Goal: Information Seeking & Learning: Learn about a topic

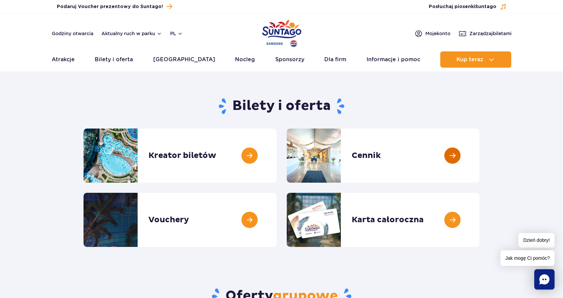
click at [479, 156] on link at bounding box center [479, 155] width 0 height 54
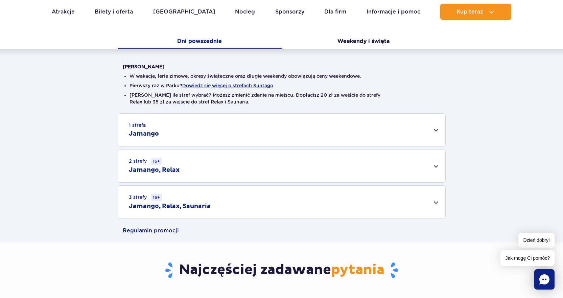
scroll to position [135, 0]
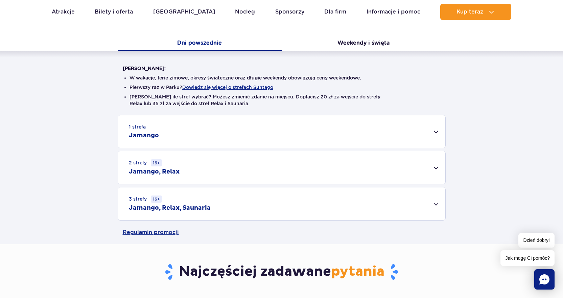
click at [437, 131] on div "1 strefa Jamango" at bounding box center [281, 131] width 327 height 32
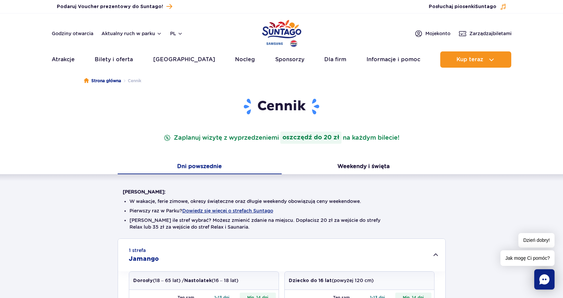
scroll to position [0, 0]
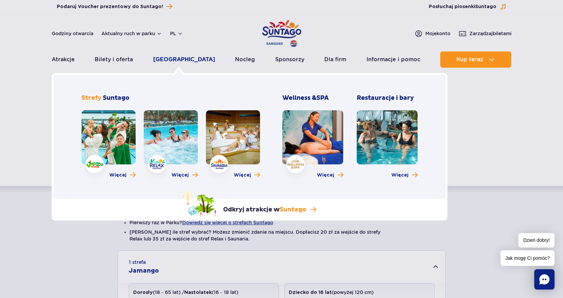
click at [172, 59] on link "[GEOGRAPHIC_DATA]" at bounding box center [184, 59] width 62 height 16
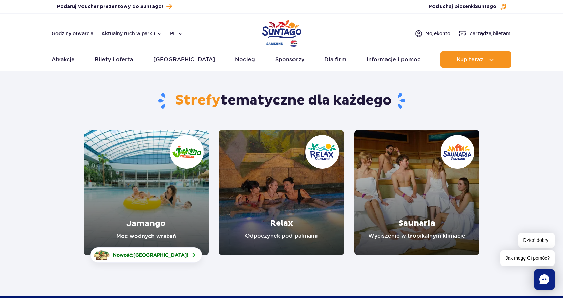
click at [151, 215] on link "Jamango" at bounding box center [146, 192] width 125 height 125
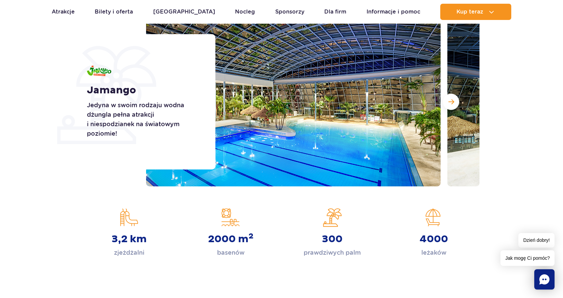
scroll to position [101, 0]
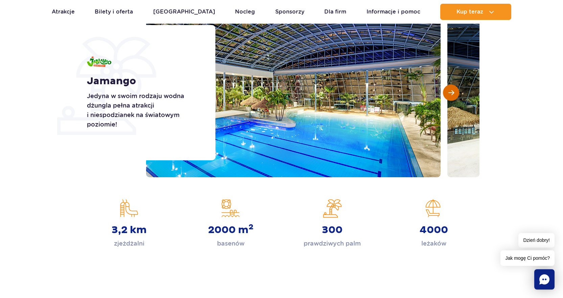
click at [452, 93] on span "Następny slajd" at bounding box center [451, 93] width 6 height 6
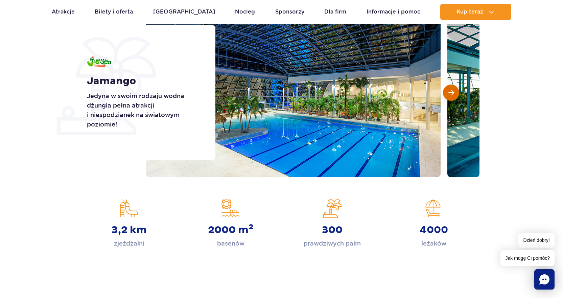
click at [452, 93] on span "Następny slajd" at bounding box center [451, 93] width 6 height 6
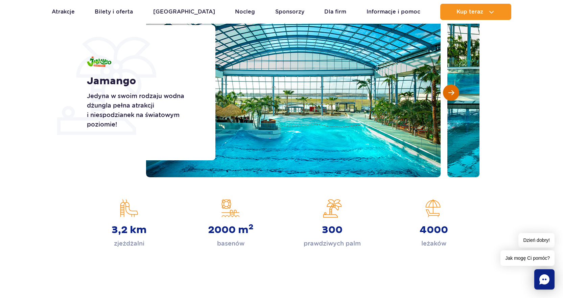
click at [452, 93] on span "Następny slajd" at bounding box center [451, 93] width 6 height 6
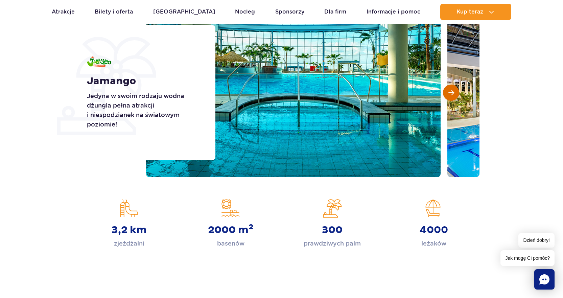
click at [452, 93] on span "Następny slajd" at bounding box center [451, 93] width 6 height 6
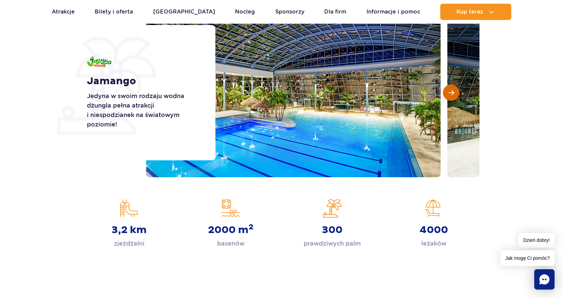
click at [452, 93] on span "Następny slajd" at bounding box center [451, 93] width 6 height 6
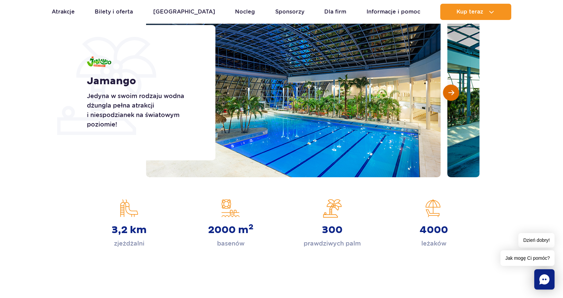
click at [456, 94] on button "Następny slajd" at bounding box center [451, 93] width 16 height 16
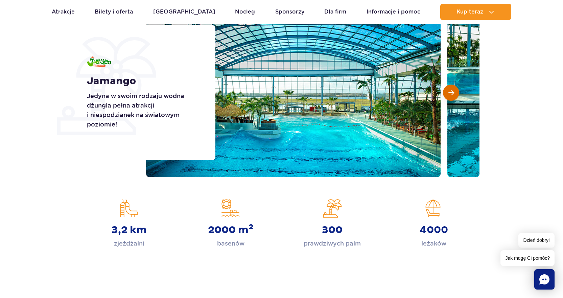
click at [456, 94] on button "Następny slajd" at bounding box center [451, 93] width 16 height 16
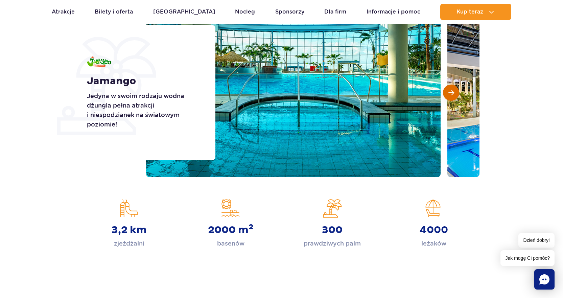
click at [456, 94] on button "Następny slajd" at bounding box center [451, 93] width 16 height 16
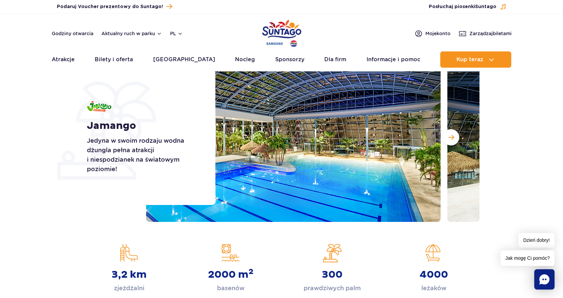
scroll to position [0, 0]
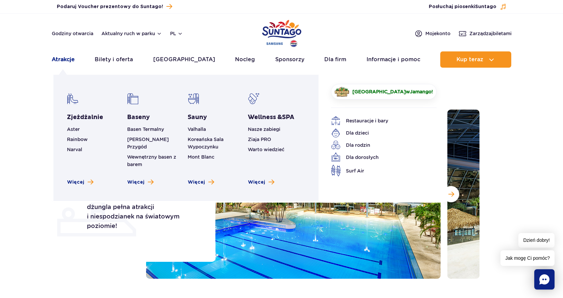
click at [56, 60] on link "Atrakcje" at bounding box center [63, 59] width 23 height 16
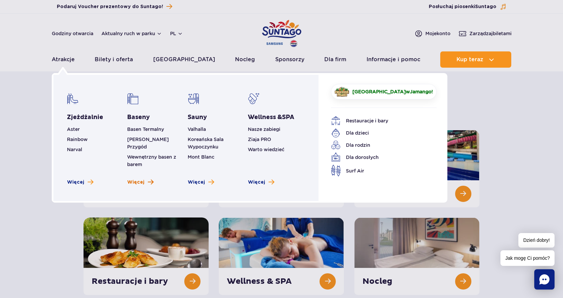
click at [135, 179] on span "Więcej" at bounding box center [135, 182] width 17 height 7
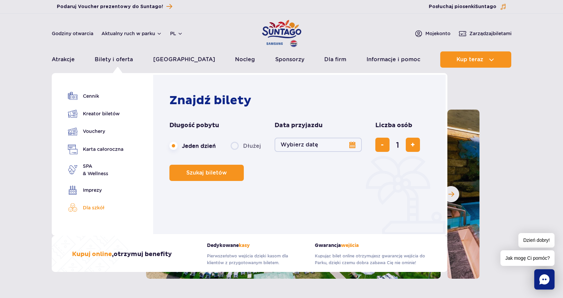
click at [92, 209] on link "Dla szkół" at bounding box center [95, 207] width 55 height 9
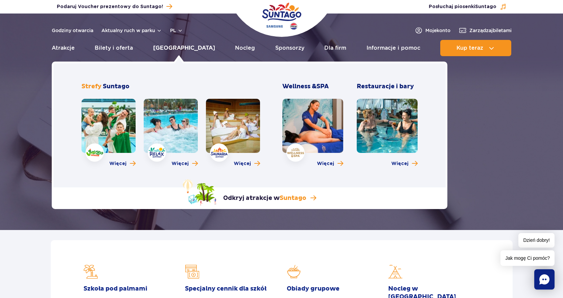
click at [179, 48] on link "[GEOGRAPHIC_DATA]" at bounding box center [184, 48] width 62 height 16
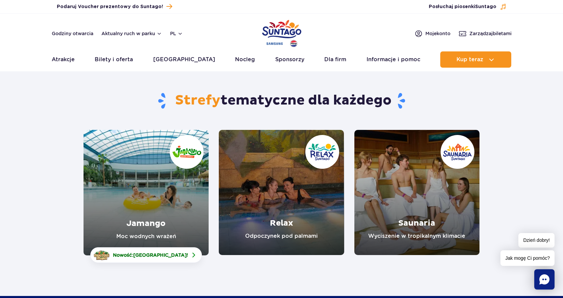
click at [287, 31] on img "Park of Poland" at bounding box center [281, 33] width 39 height 31
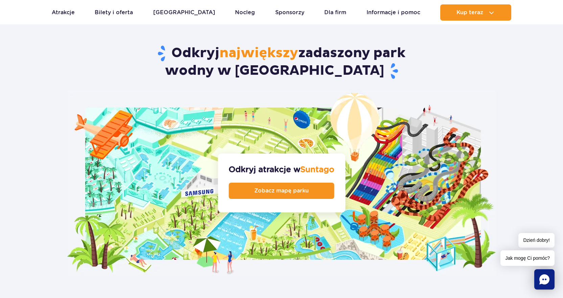
scroll to position [676, 0]
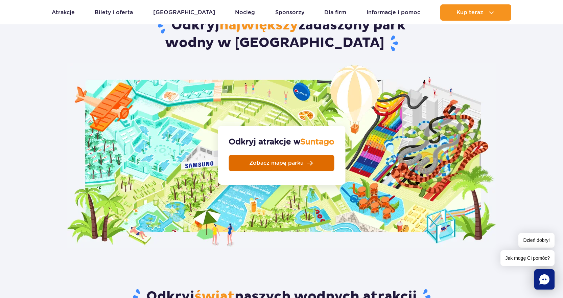
click at [262, 160] on span "Zobacz mapę parku" at bounding box center [276, 162] width 54 height 5
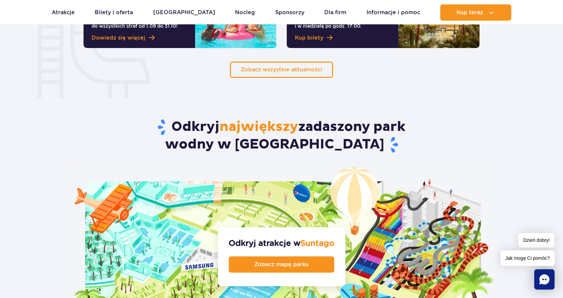
scroll to position [473, 0]
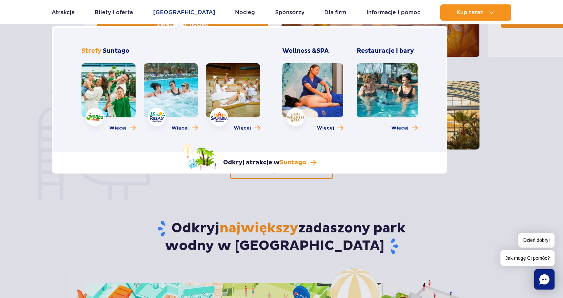
click at [176, 10] on link "[GEOGRAPHIC_DATA]" at bounding box center [184, 12] width 62 height 16
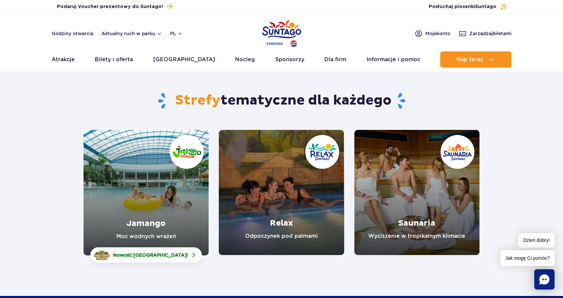
click at [156, 205] on link "Jamango" at bounding box center [146, 192] width 125 height 125
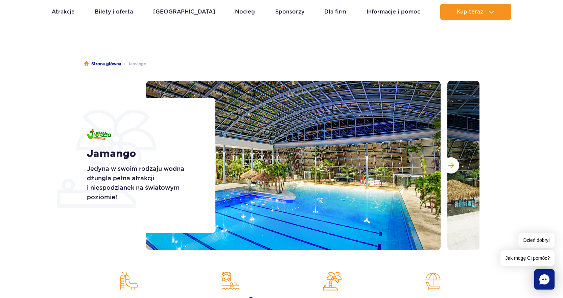
scroll to position [68, 0]
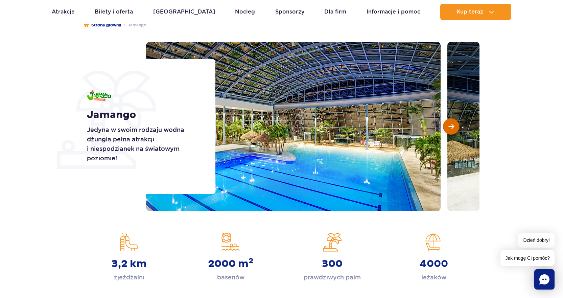
click at [453, 125] on span "Następny slajd" at bounding box center [451, 126] width 6 height 6
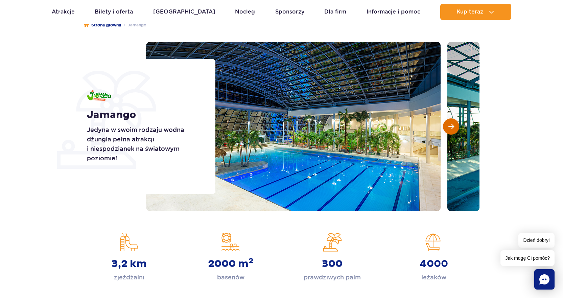
click at [453, 125] on span "Następny slajd" at bounding box center [451, 126] width 6 height 6
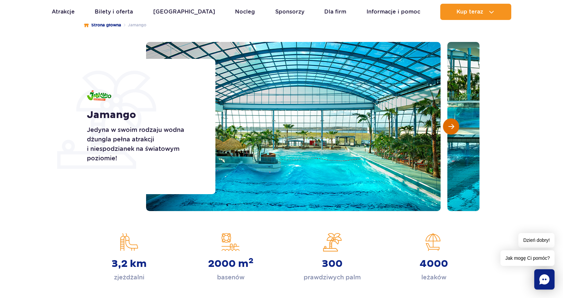
click at [453, 125] on span "Następny slajd" at bounding box center [451, 126] width 6 height 6
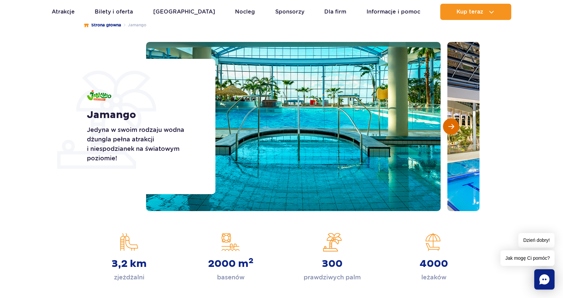
click at [453, 125] on span "Następny slajd" at bounding box center [451, 126] width 6 height 6
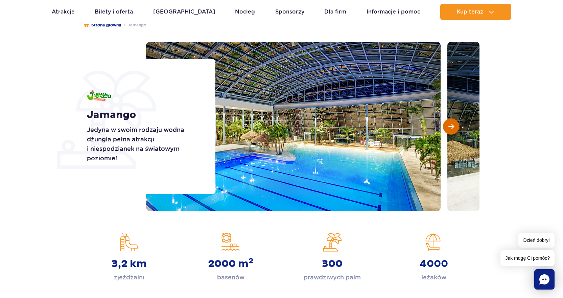
click at [453, 125] on span "Następny slajd" at bounding box center [451, 126] width 6 height 6
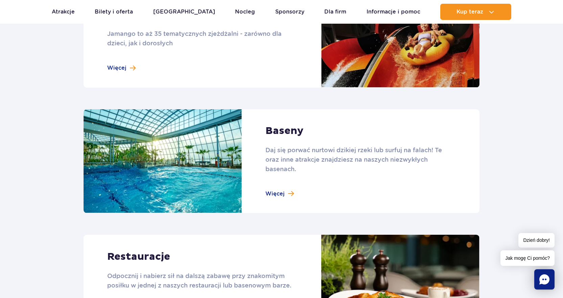
scroll to position [642, 0]
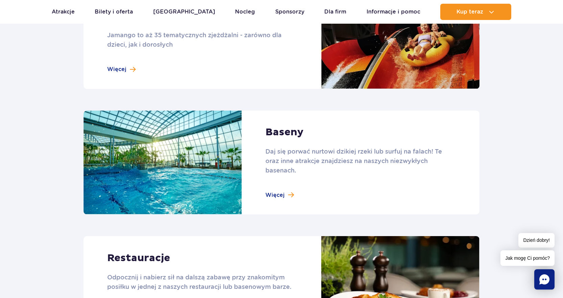
click at [273, 195] on link at bounding box center [282, 163] width 396 height 104
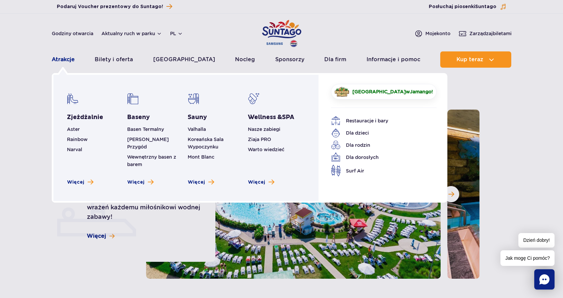
click at [70, 57] on link "Atrakcje" at bounding box center [63, 59] width 23 height 16
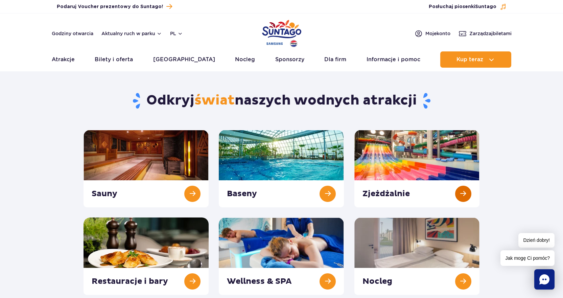
click at [430, 154] on link at bounding box center [416, 168] width 125 height 77
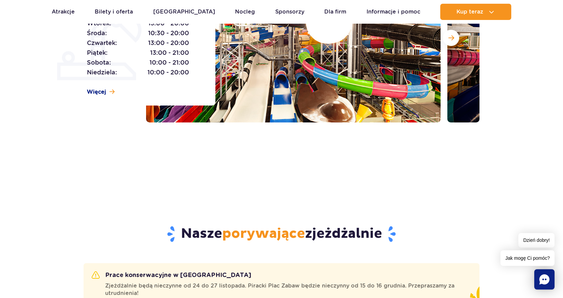
scroll to position [68, 0]
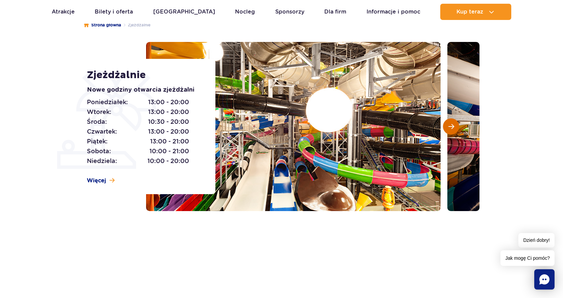
click at [453, 128] on span "Następny slajd" at bounding box center [451, 126] width 6 height 6
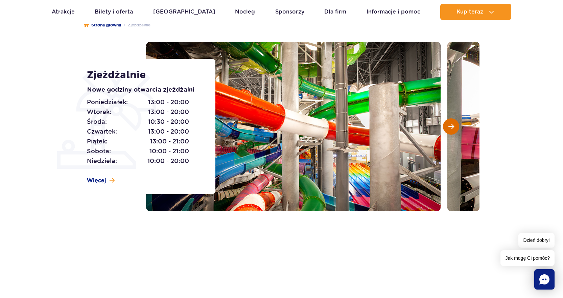
click at [453, 127] on span "Następny slajd" at bounding box center [451, 126] width 6 height 6
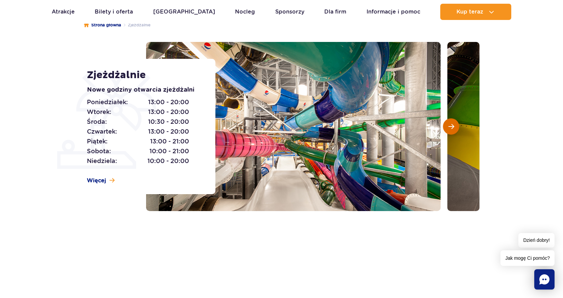
click at [453, 127] on span "Następny slajd" at bounding box center [451, 126] width 6 height 6
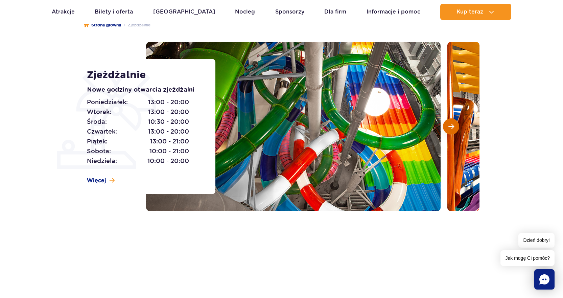
click at [453, 127] on span "Następny slajd" at bounding box center [451, 126] width 6 height 6
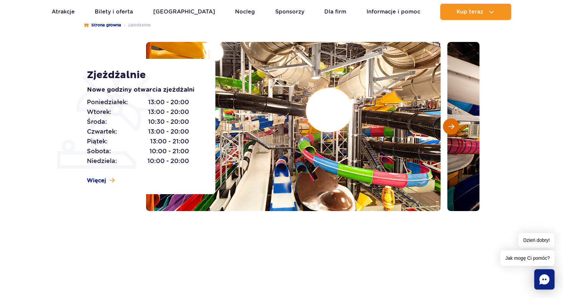
click at [453, 127] on span "Następny slajd" at bounding box center [451, 126] width 6 height 6
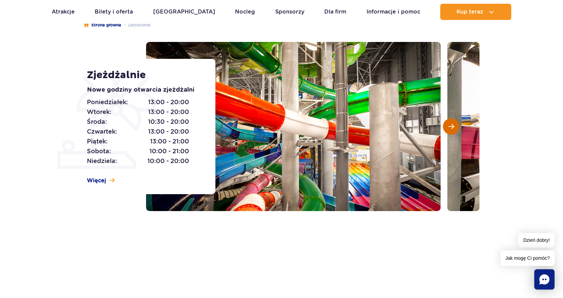
click at [453, 127] on span "Następny slajd" at bounding box center [451, 126] width 6 height 6
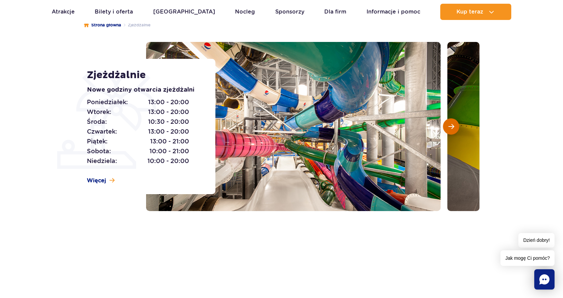
click at [453, 127] on span "Następny slajd" at bounding box center [451, 126] width 6 height 6
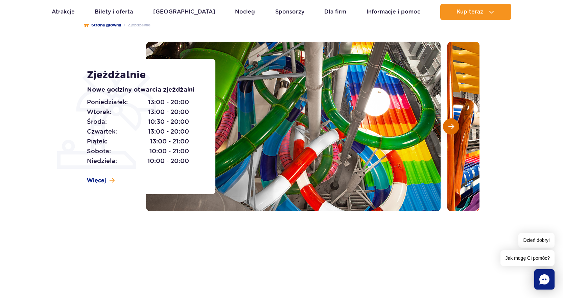
click at [453, 127] on span "Następny slajd" at bounding box center [451, 126] width 6 height 6
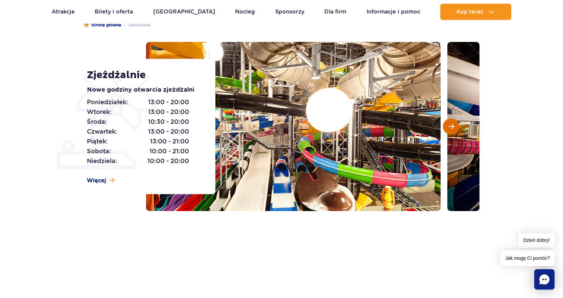
click at [453, 127] on span "Następny slajd" at bounding box center [451, 126] width 6 height 6
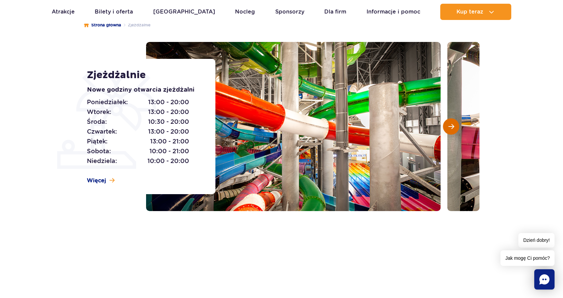
click at [453, 127] on span "Następny slajd" at bounding box center [451, 126] width 6 height 6
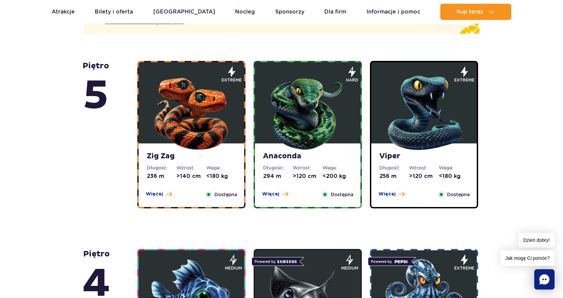
scroll to position [440, 0]
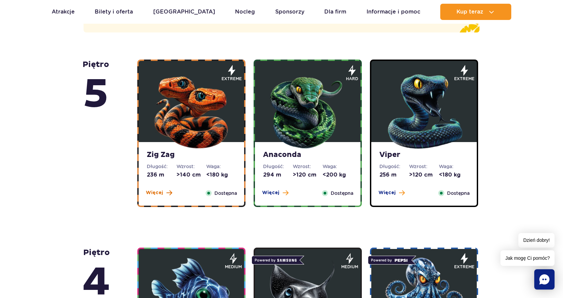
click at [156, 193] on span "Więcej" at bounding box center [154, 192] width 17 height 7
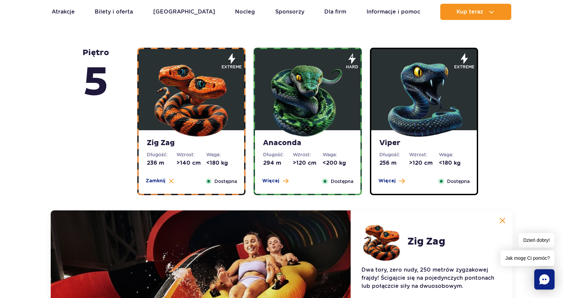
scroll to position [452, 0]
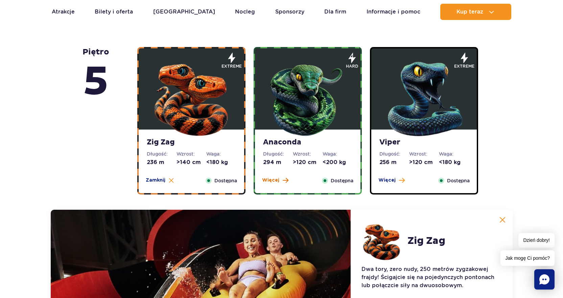
click at [267, 182] on span "Więcej" at bounding box center [270, 180] width 17 height 7
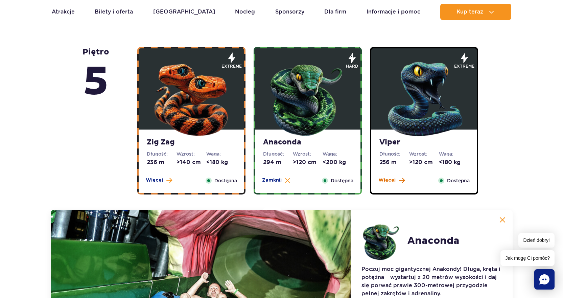
click at [388, 181] on span "Więcej" at bounding box center [386, 180] width 17 height 7
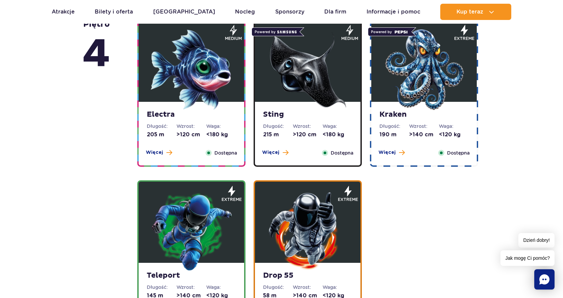
scroll to position [892, 0]
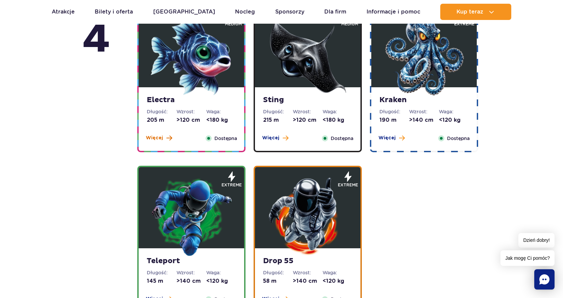
click at [159, 137] on span "Więcej" at bounding box center [154, 138] width 17 height 7
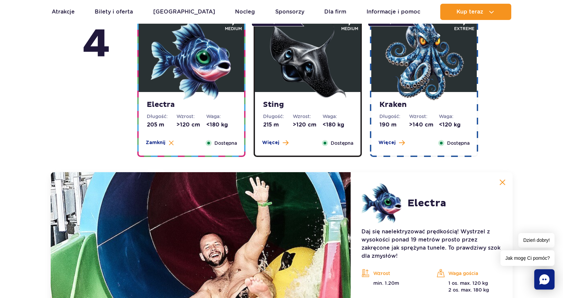
scroll to position [674, 0]
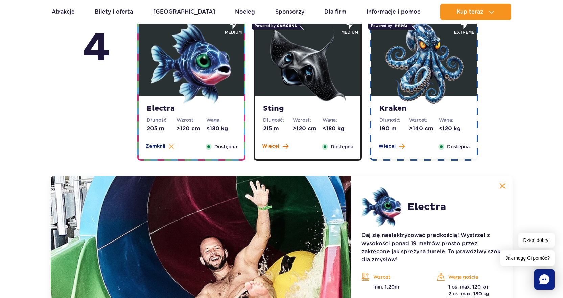
click at [266, 145] on span "Więcej" at bounding box center [270, 146] width 17 height 7
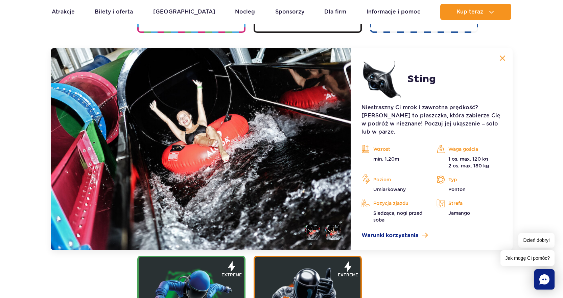
scroll to position [809, 0]
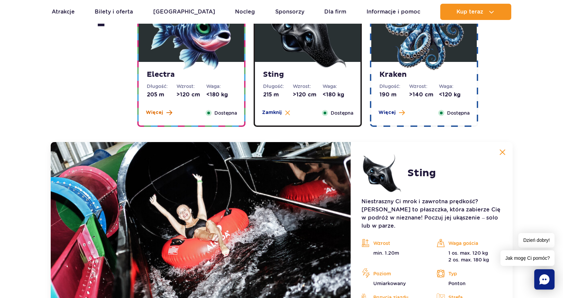
click at [156, 113] on span "Więcej" at bounding box center [154, 112] width 17 height 7
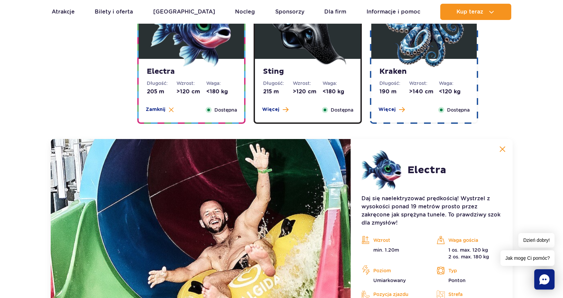
scroll to position [708, 0]
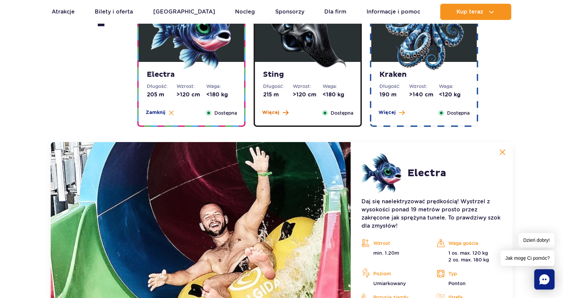
click at [272, 112] on span "Więcej" at bounding box center [270, 112] width 17 height 7
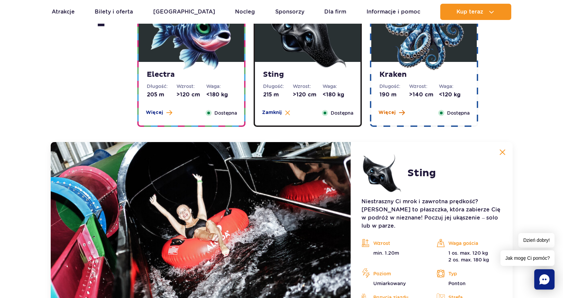
click at [390, 113] on span "Więcej" at bounding box center [386, 112] width 17 height 7
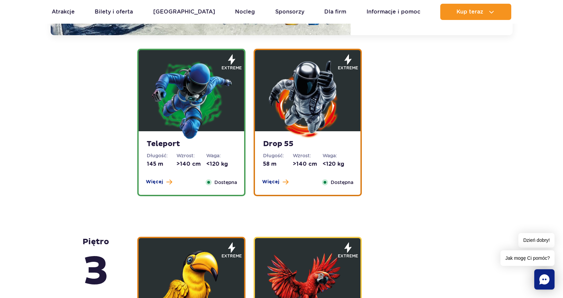
scroll to position [1012, 0]
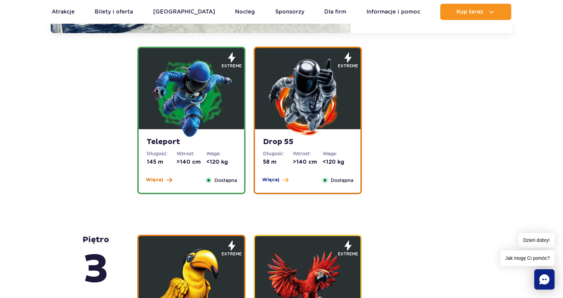
click at [158, 179] on span "Więcej" at bounding box center [154, 179] width 17 height 7
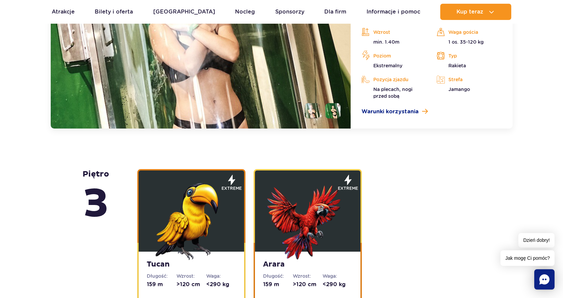
scroll to position [1173, 0]
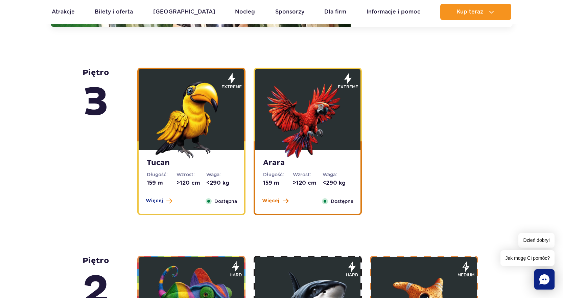
click at [267, 201] on span "Więcej" at bounding box center [270, 200] width 17 height 7
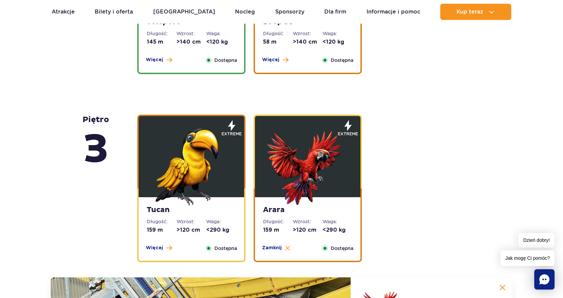
scroll to position [989, 0]
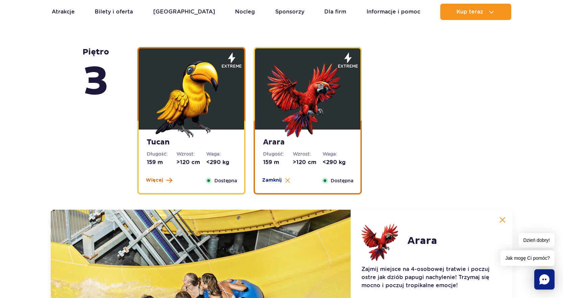
click at [155, 179] on span "Więcej" at bounding box center [154, 180] width 17 height 7
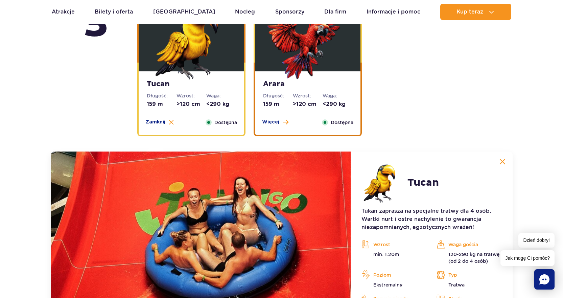
scroll to position [1023, 0]
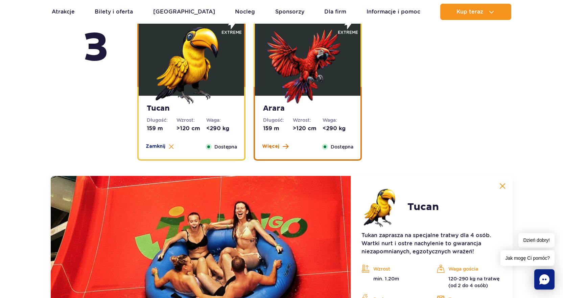
click at [269, 147] on span "Więcej" at bounding box center [270, 146] width 17 height 7
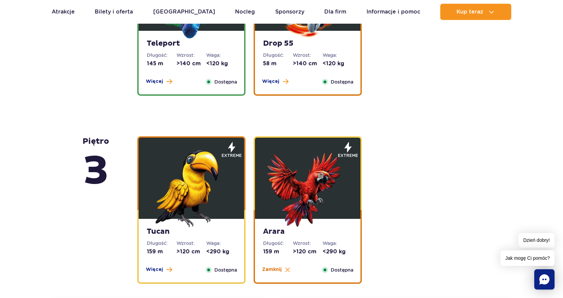
scroll to position [888, 0]
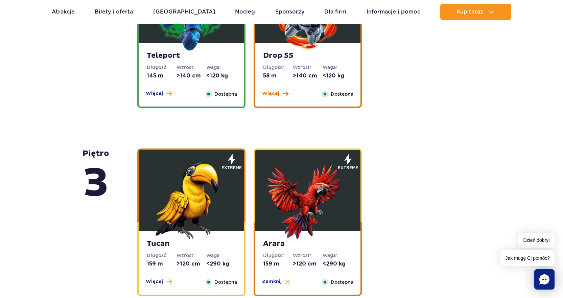
click at [270, 95] on span "Więcej" at bounding box center [270, 93] width 17 height 7
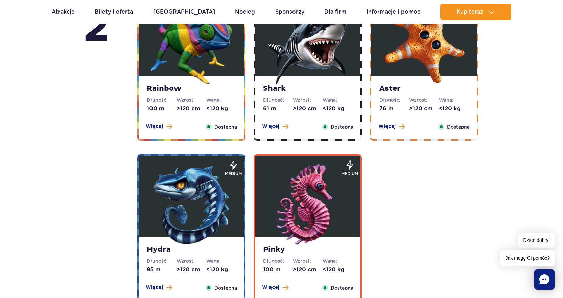
scroll to position [1443, 0]
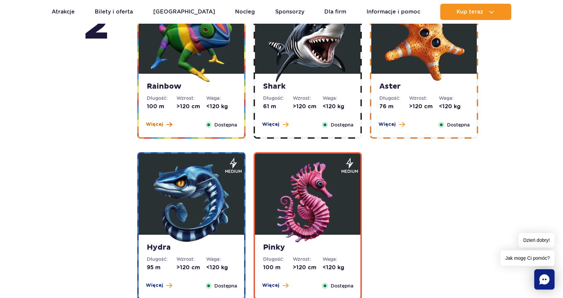
click at [155, 125] on span "Więcej" at bounding box center [154, 124] width 17 height 7
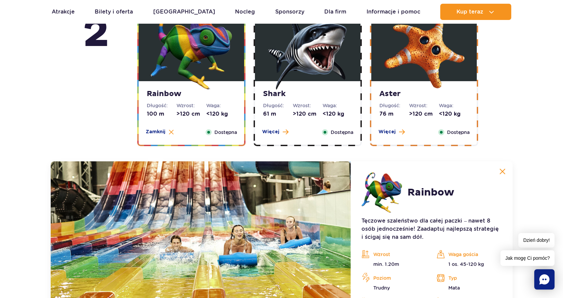
scroll to position [1211, 0]
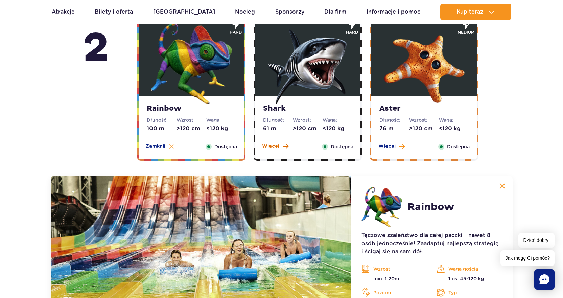
click at [267, 146] on span "Więcej" at bounding box center [270, 146] width 17 height 7
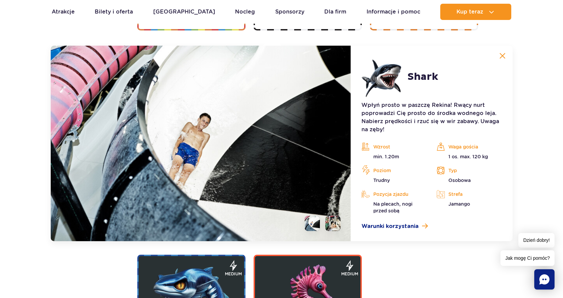
scroll to position [1346, 0]
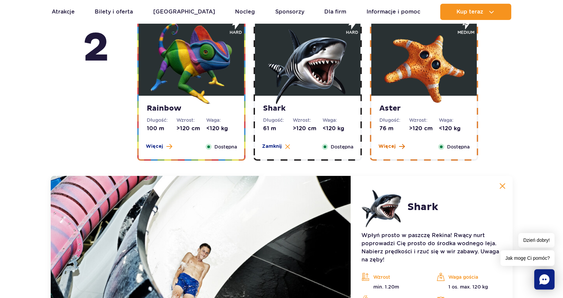
click at [384, 147] on span "Więcej" at bounding box center [386, 146] width 17 height 7
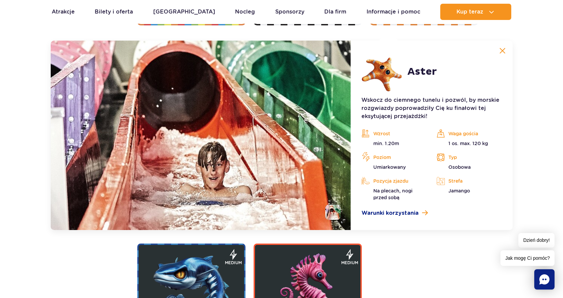
scroll to position [1481, 0]
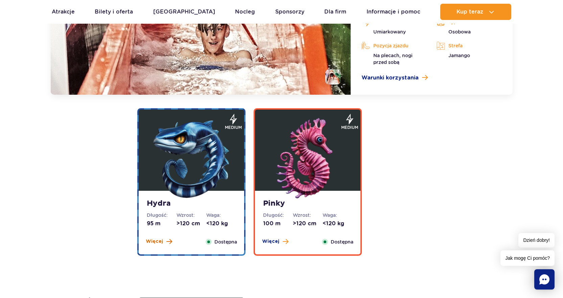
click at [154, 241] on span "Więcej" at bounding box center [154, 241] width 17 height 7
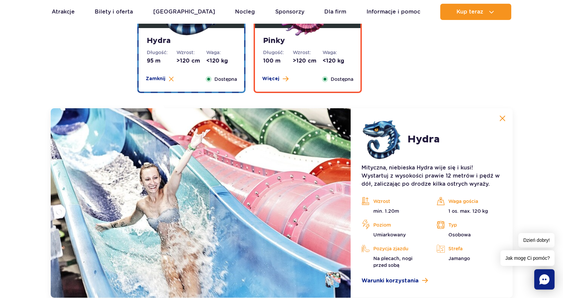
scroll to position [1372, 0]
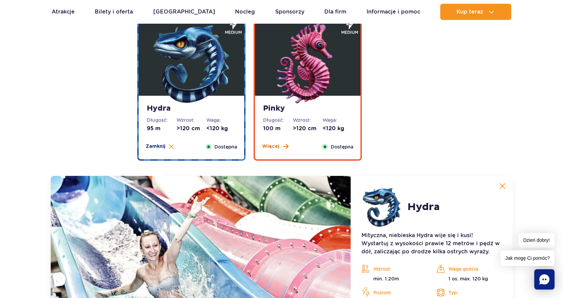
click at [270, 147] on span "Więcej" at bounding box center [270, 146] width 17 height 7
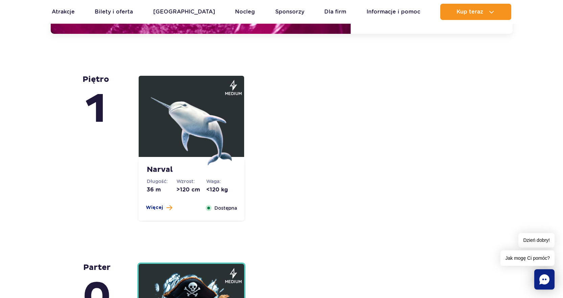
scroll to position [1710, 0]
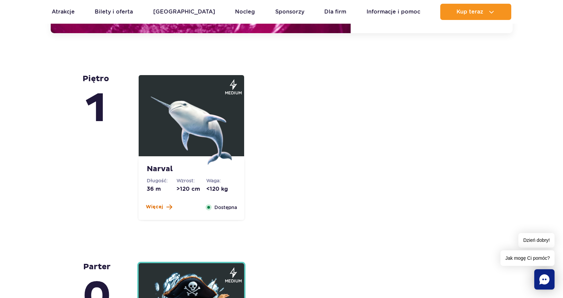
click at [155, 208] on span "Więcej" at bounding box center [154, 207] width 17 height 7
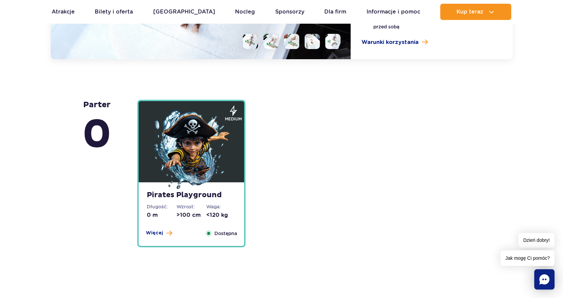
scroll to position [1965, 0]
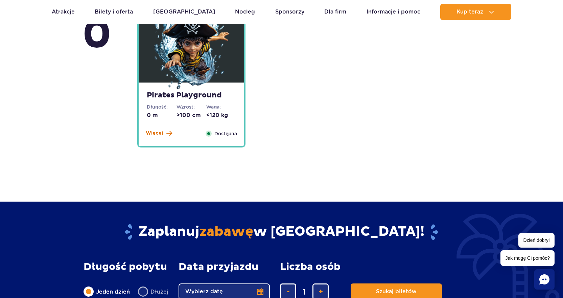
click at [156, 132] on span "Więcej" at bounding box center [154, 133] width 17 height 7
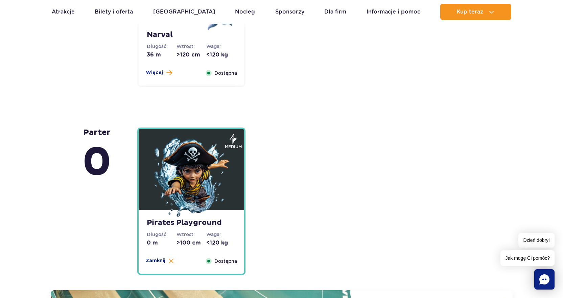
scroll to position [1545, 0]
